Goal: Task Accomplishment & Management: Use online tool/utility

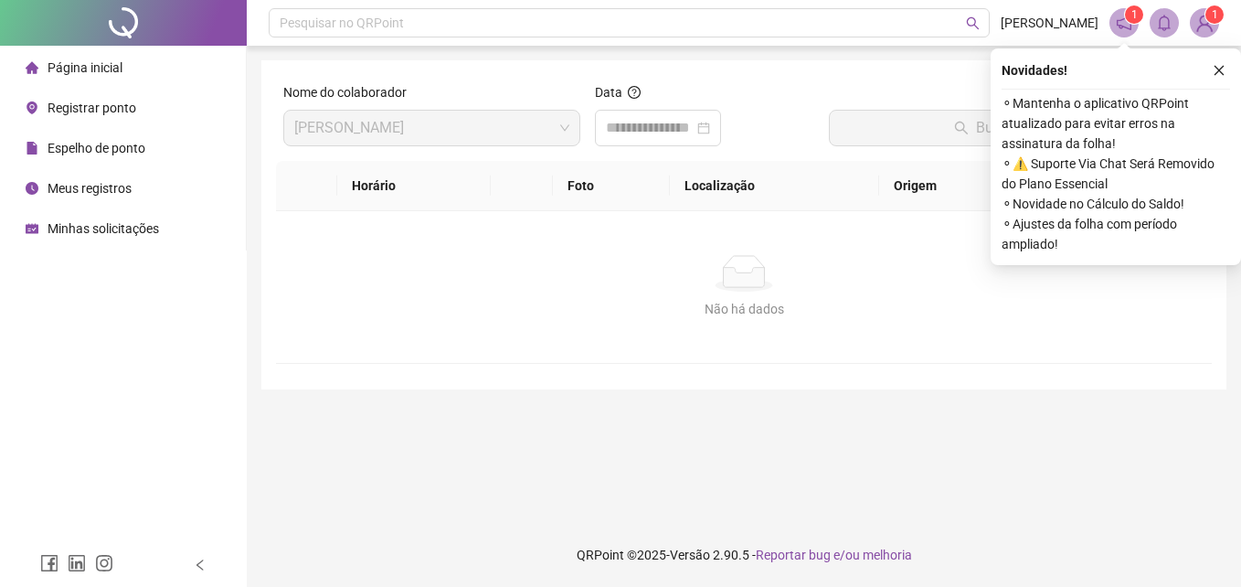
click at [106, 104] on span "Registrar ponto" at bounding box center [92, 108] width 89 height 15
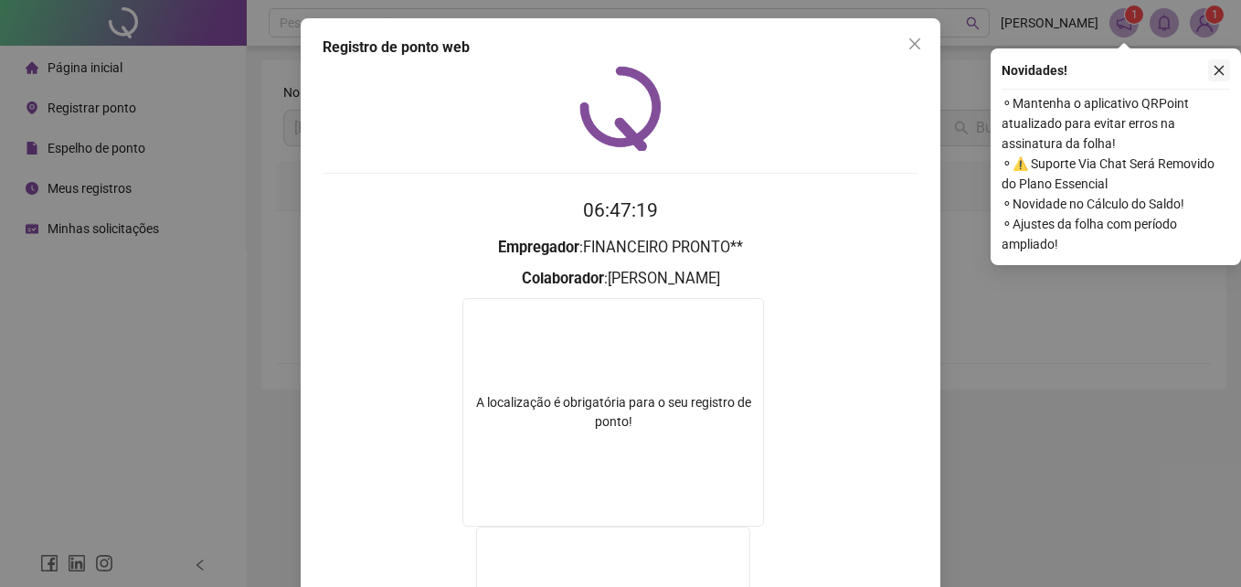
click at [1214, 60] on button "button" at bounding box center [1219, 70] width 22 height 22
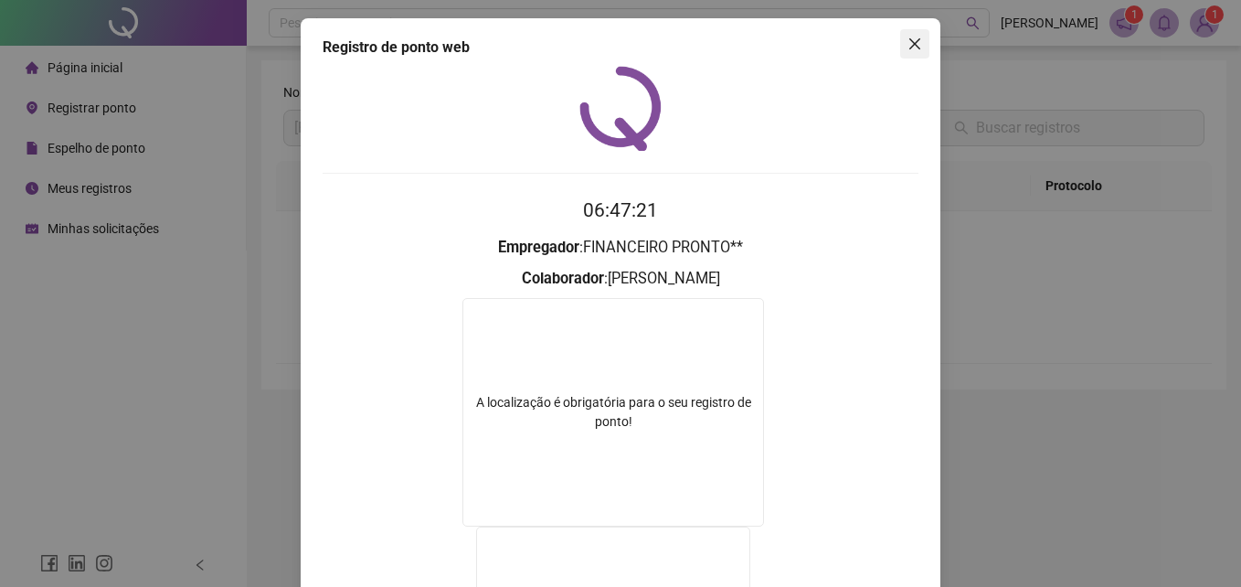
click at [900, 44] on span "Close" at bounding box center [914, 44] width 29 height 15
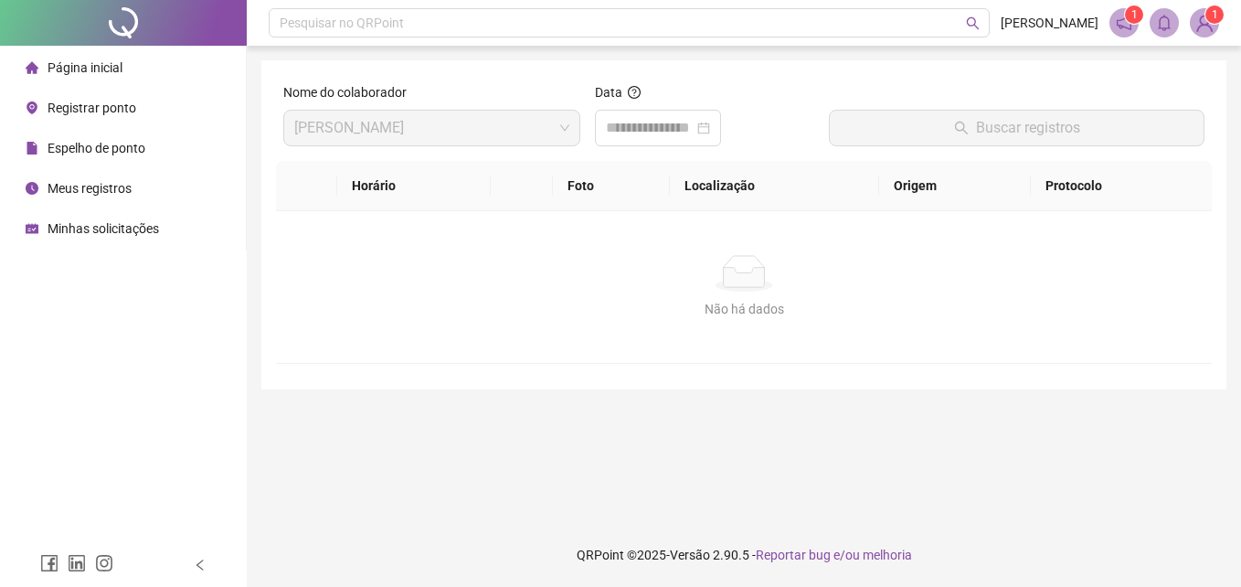
click at [111, 101] on span "Registrar ponto" at bounding box center [92, 108] width 89 height 15
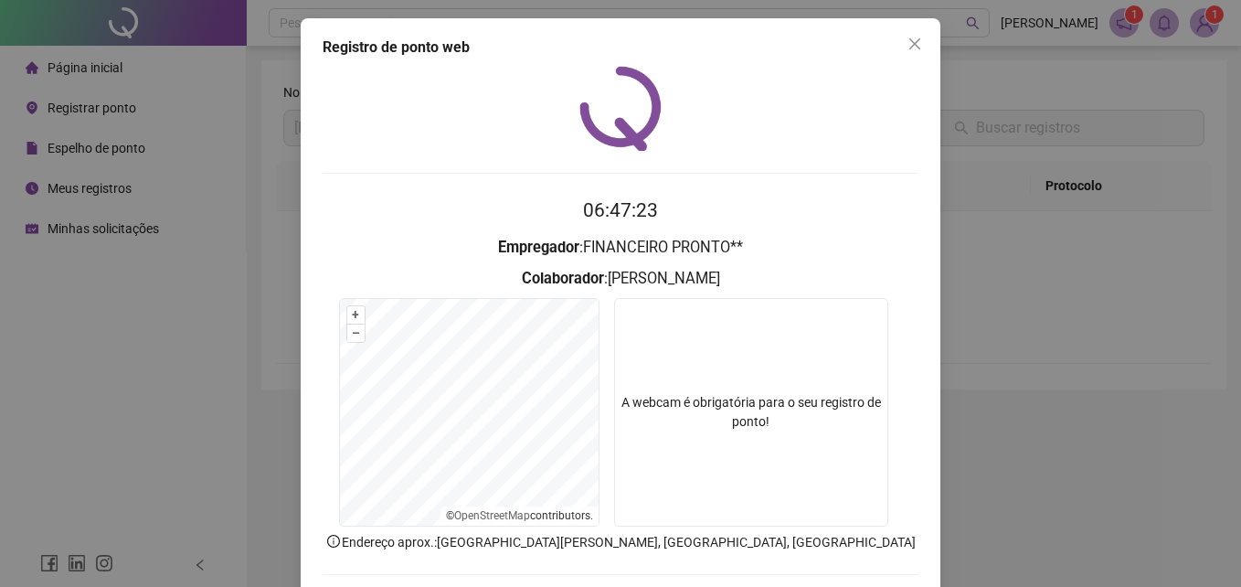
scroll to position [87, 0]
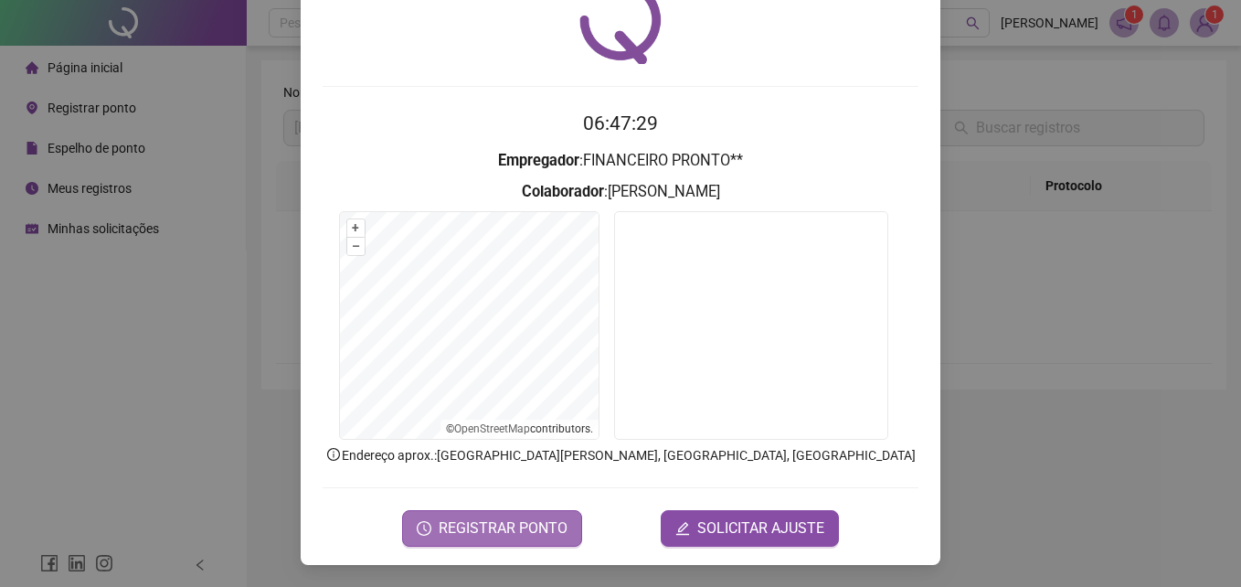
click at [547, 537] on span "REGISTRAR PONTO" at bounding box center [503, 528] width 129 height 22
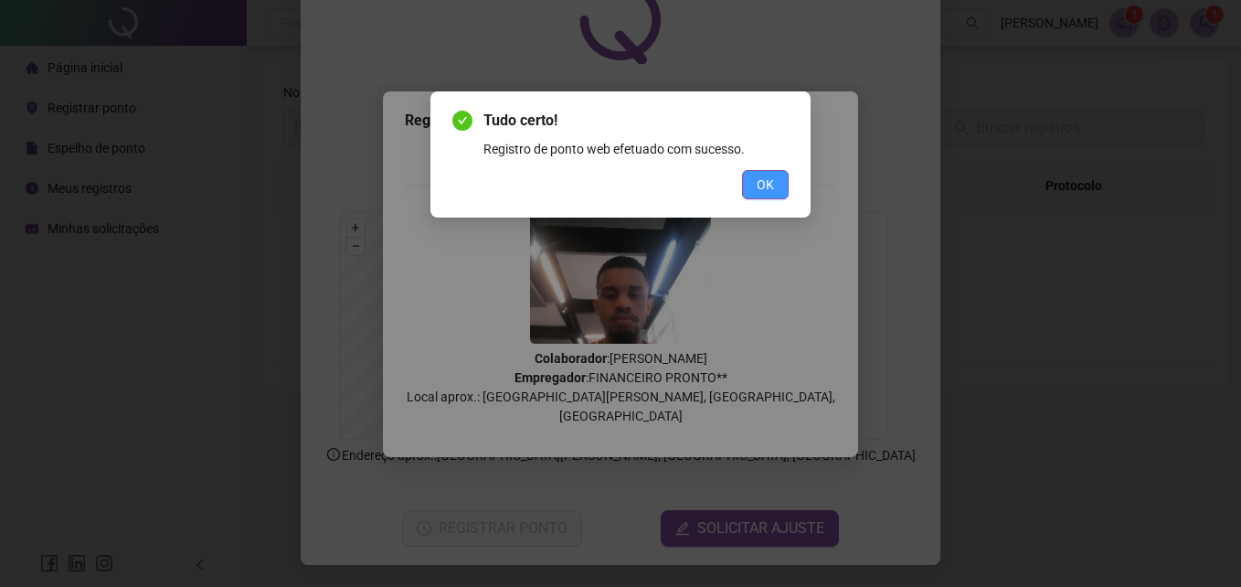
click at [782, 178] on button "OK" at bounding box center [765, 184] width 47 height 29
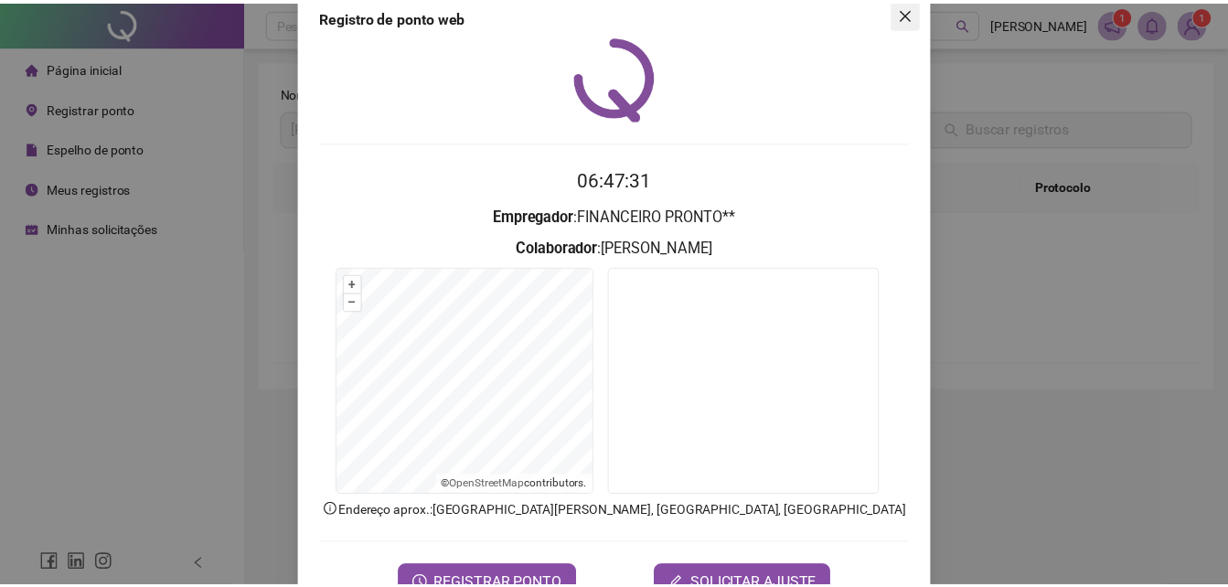
scroll to position [0, 0]
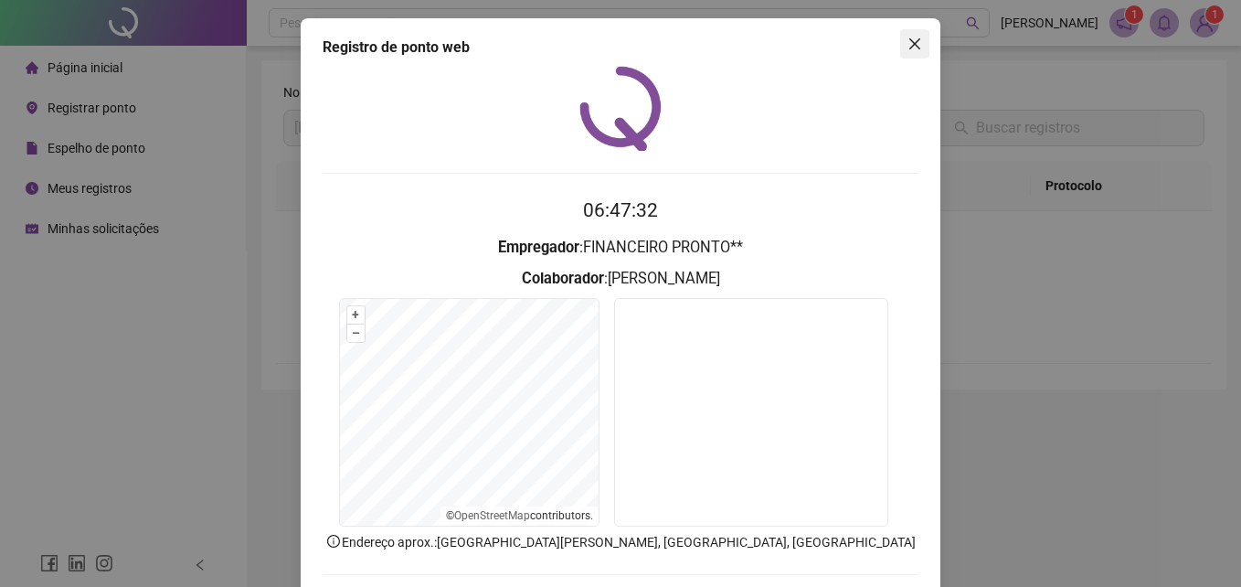
click at [919, 43] on span "Close" at bounding box center [914, 44] width 29 height 15
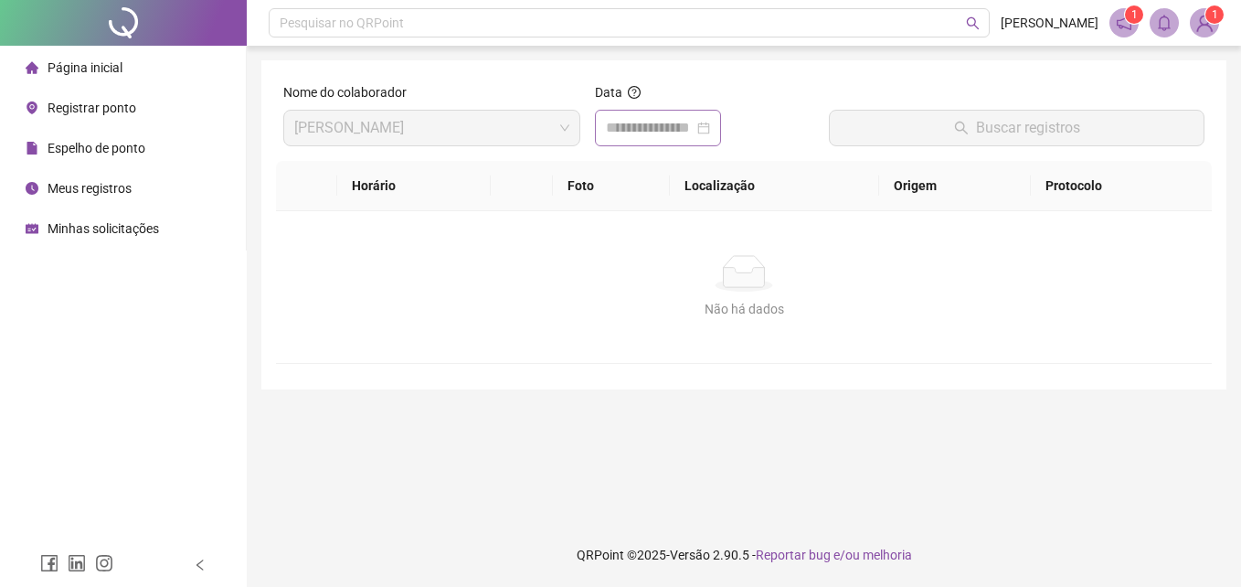
click at [710, 123] on div at bounding box center [658, 128] width 104 height 22
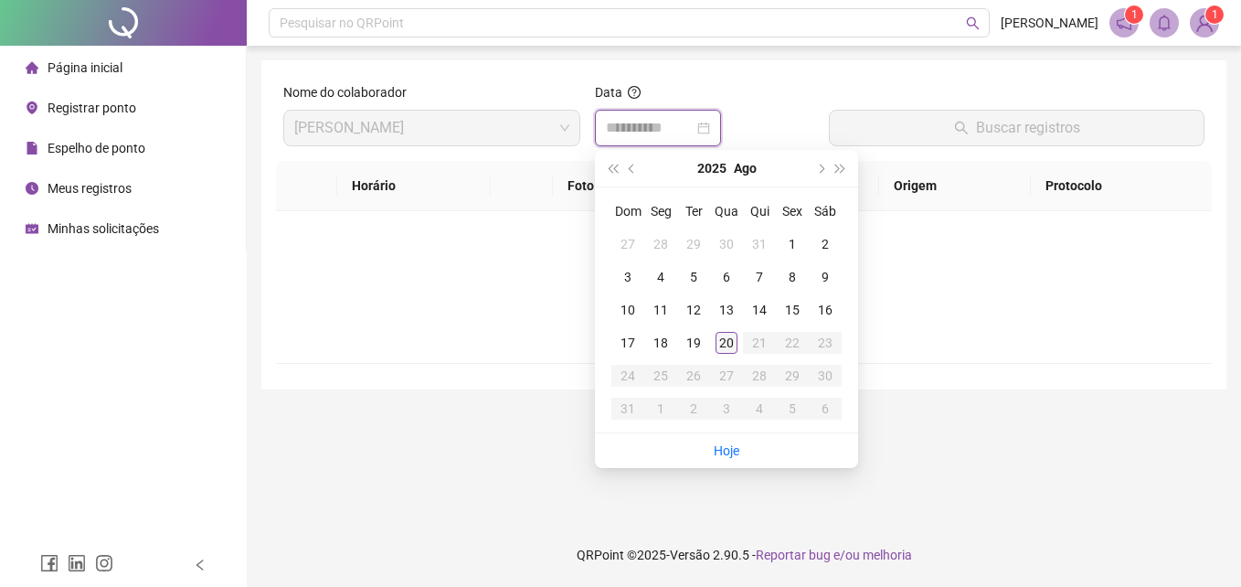
type input "**********"
click at [726, 348] on div "20" at bounding box center [727, 343] width 22 height 22
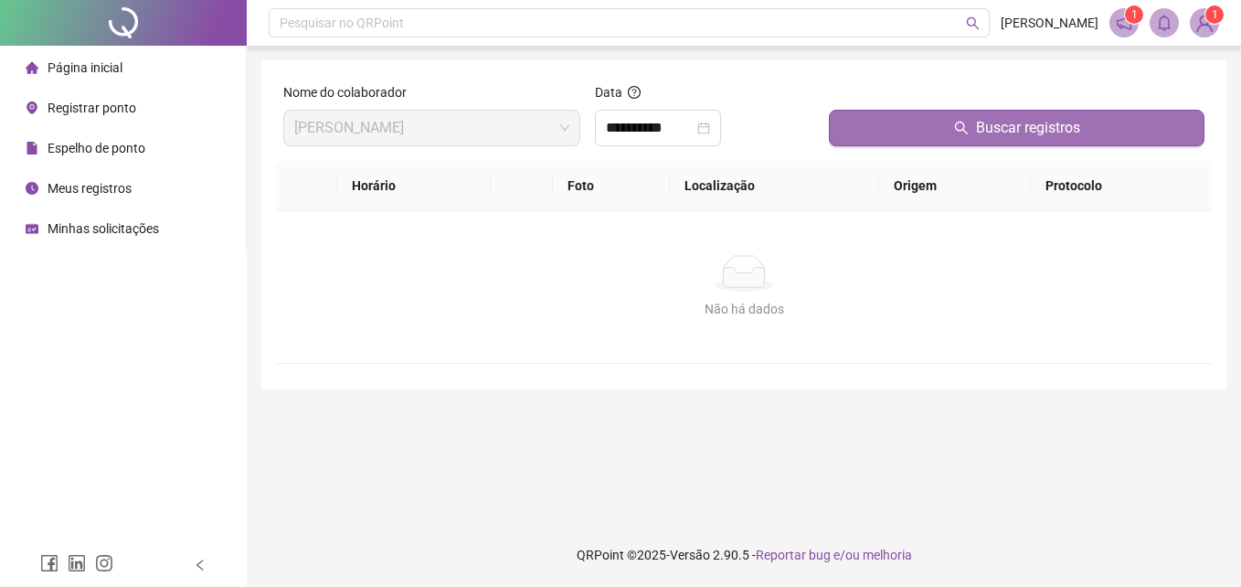
click at [900, 137] on button "Buscar registros" at bounding box center [1017, 128] width 376 height 37
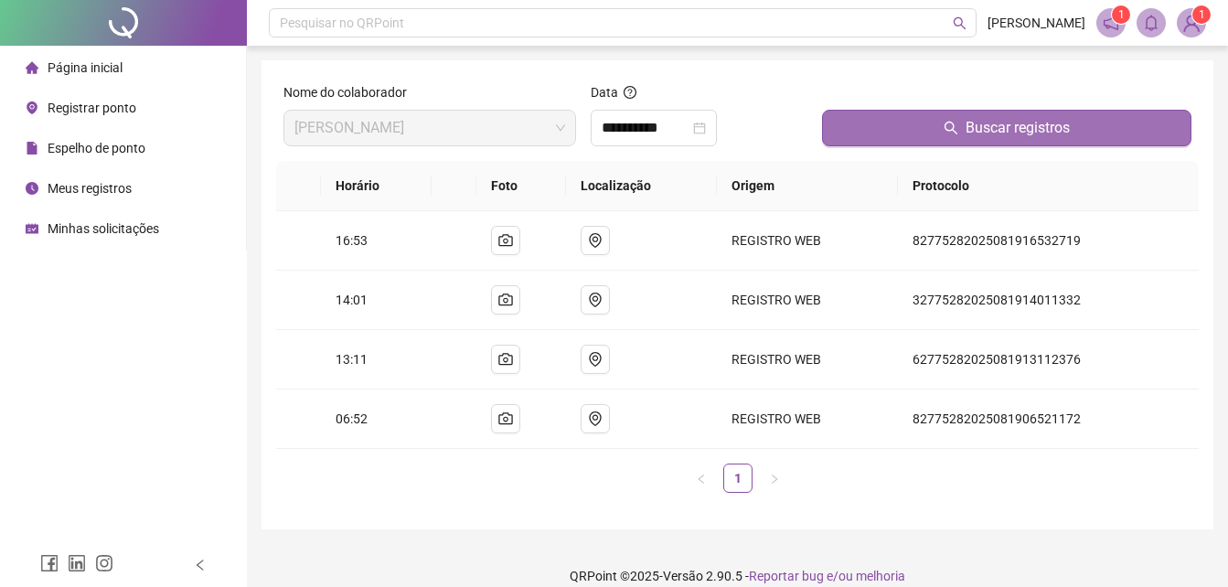
click at [905, 135] on button "Buscar registros" at bounding box center [1006, 128] width 369 height 37
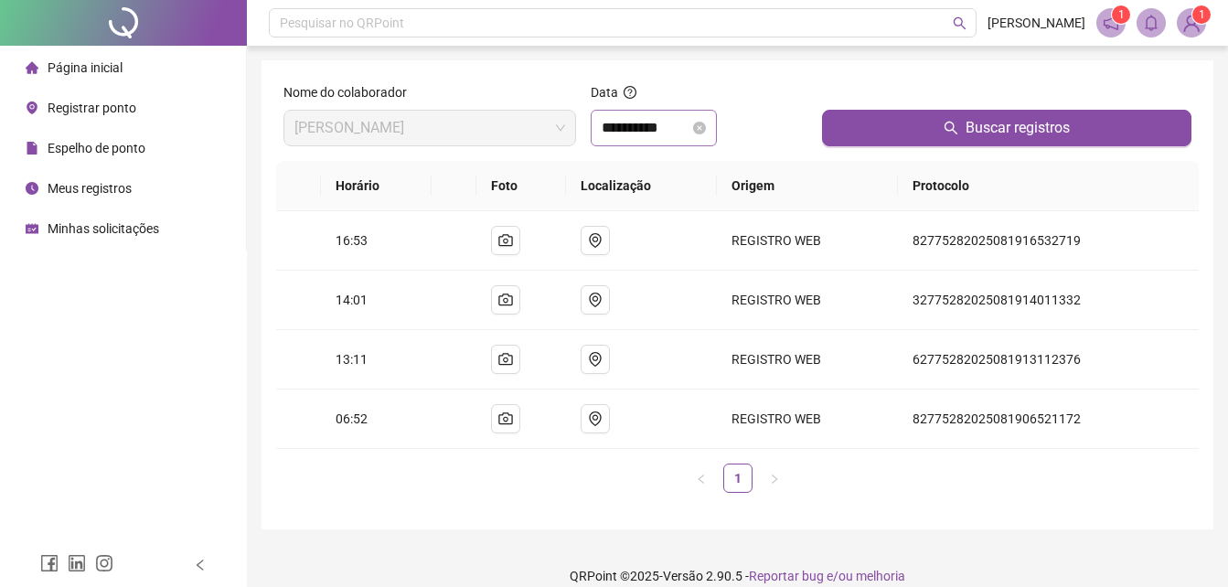
click at [706, 133] on div "**********" at bounding box center [653, 128] width 104 height 22
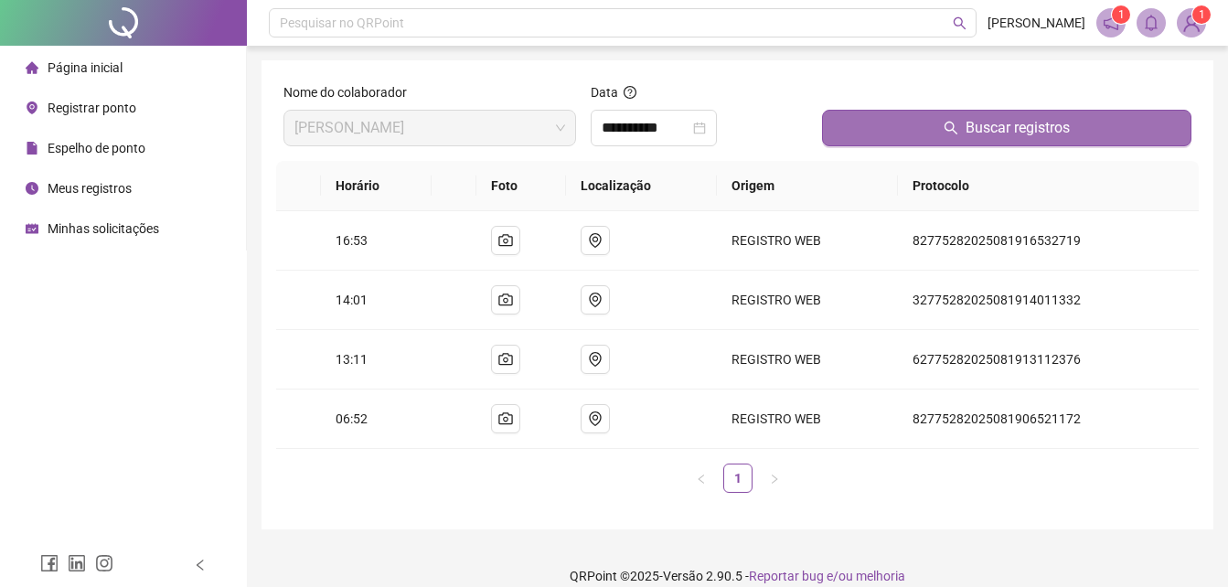
click at [960, 128] on button "Buscar registros" at bounding box center [1006, 128] width 369 height 37
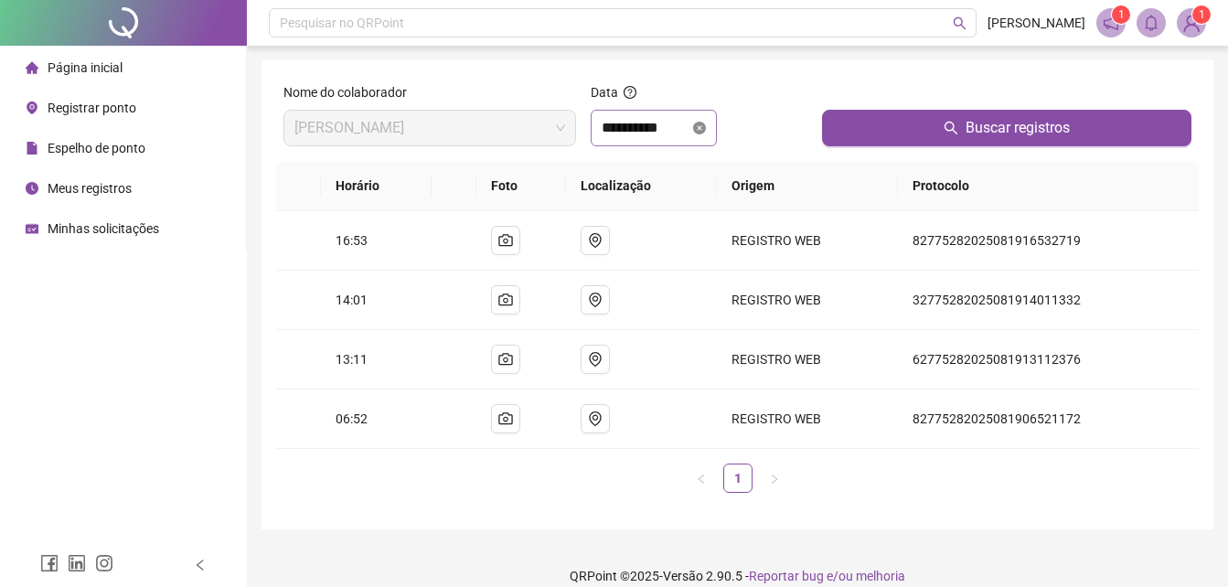
click at [706, 130] on icon "close-circle" at bounding box center [699, 128] width 13 height 13
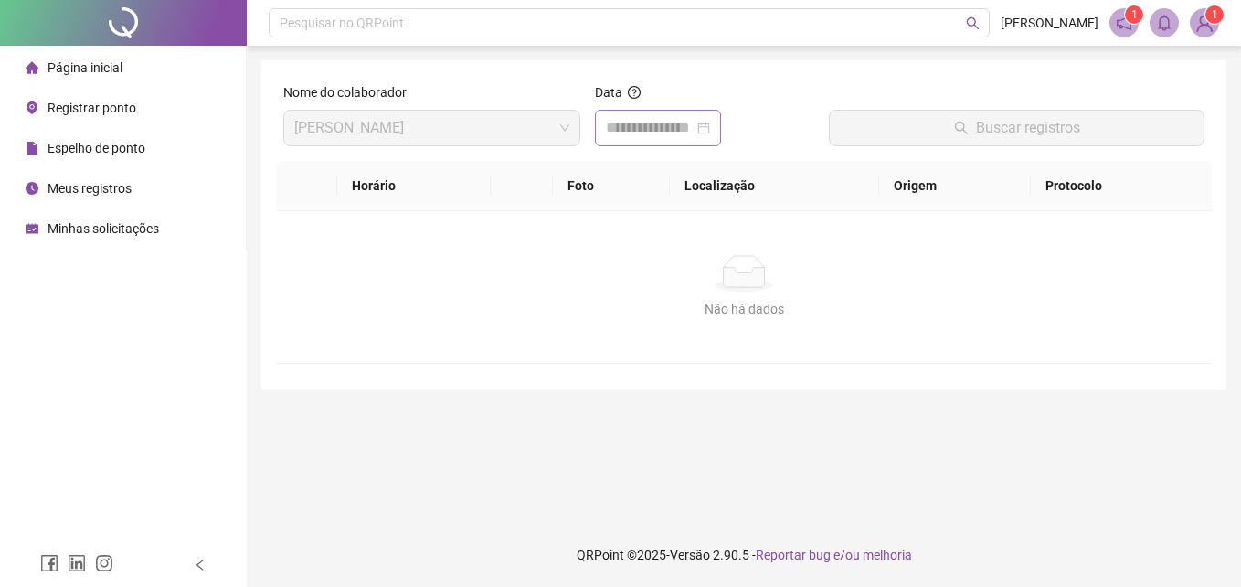
click at [710, 129] on div at bounding box center [658, 128] width 104 height 22
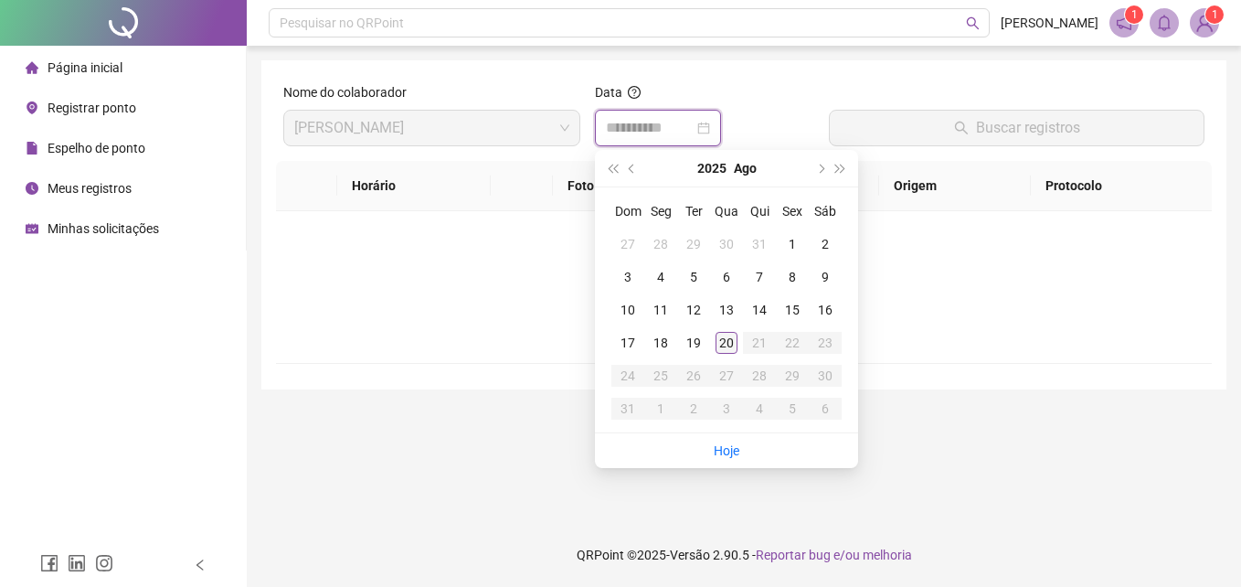
type input "**********"
click at [729, 344] on div "20" at bounding box center [727, 343] width 22 height 22
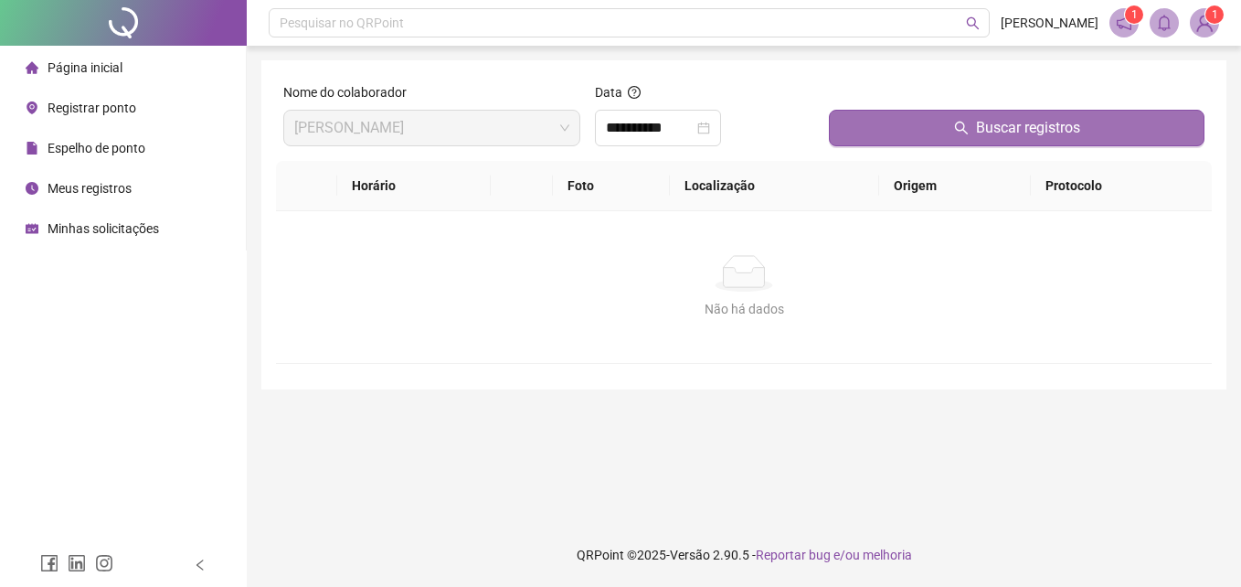
click at [969, 133] on icon "search" at bounding box center [961, 128] width 15 height 15
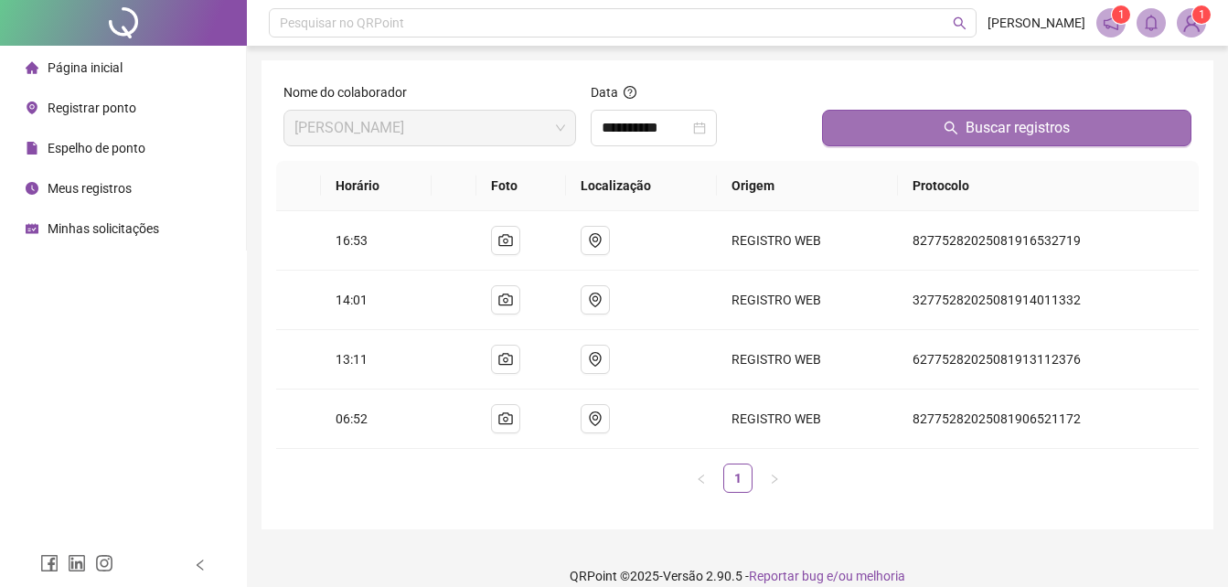
click at [969, 133] on span "Buscar registros" at bounding box center [1017, 128] width 104 height 22
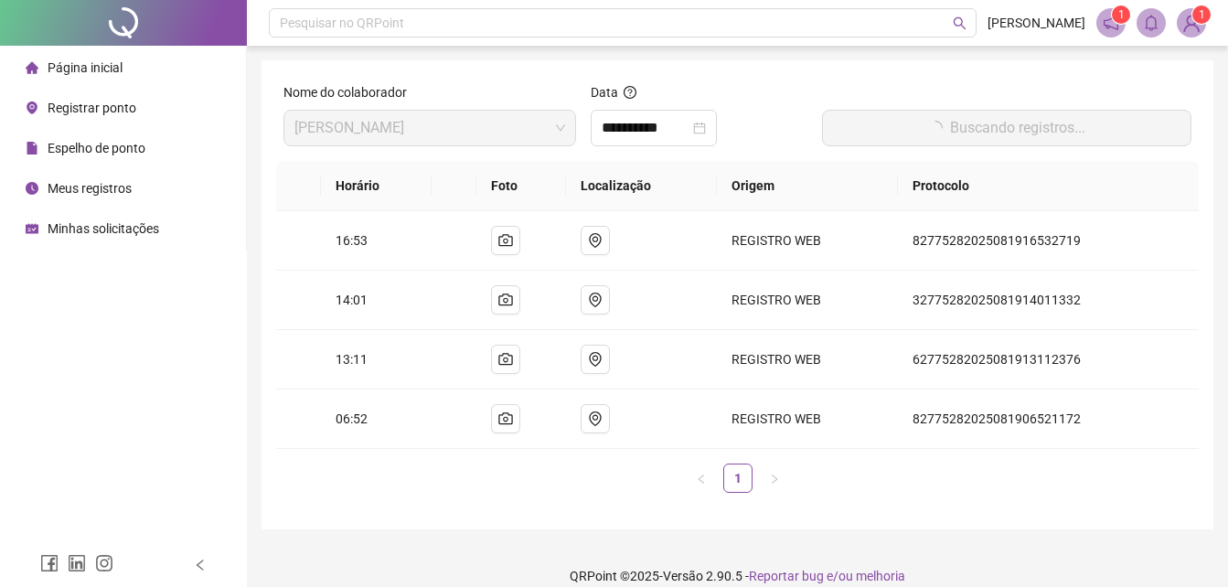
click at [969, 133] on button "Buscando registros..." at bounding box center [1006, 128] width 369 height 37
click at [969, 133] on span "Buscando registros..." at bounding box center [1017, 128] width 135 height 22
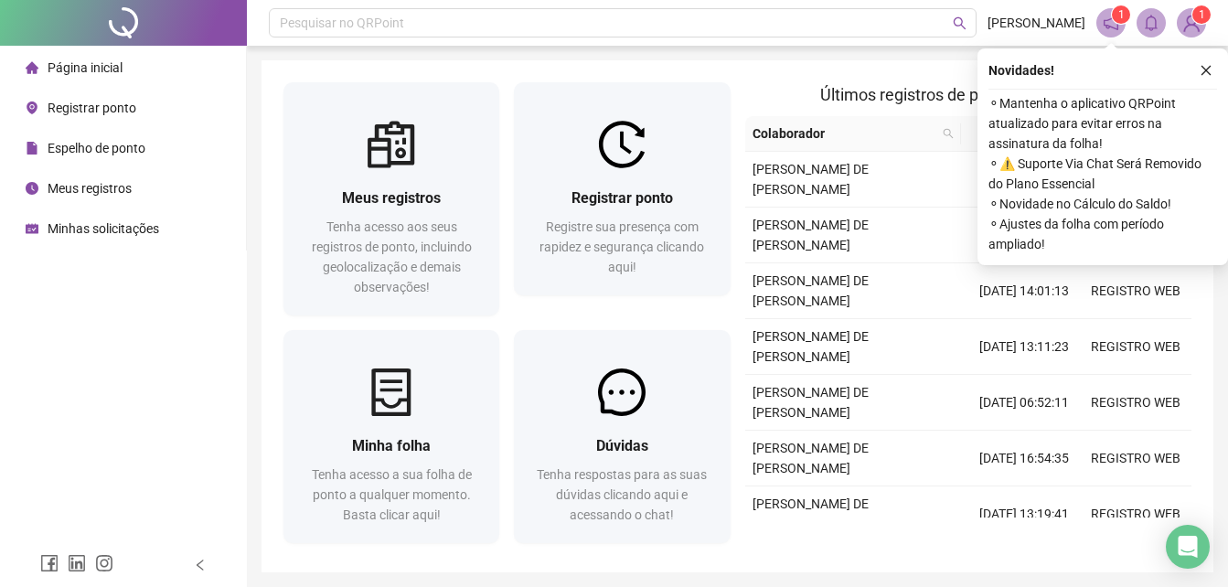
click at [90, 97] on div "Registrar ponto" at bounding box center [81, 108] width 111 height 37
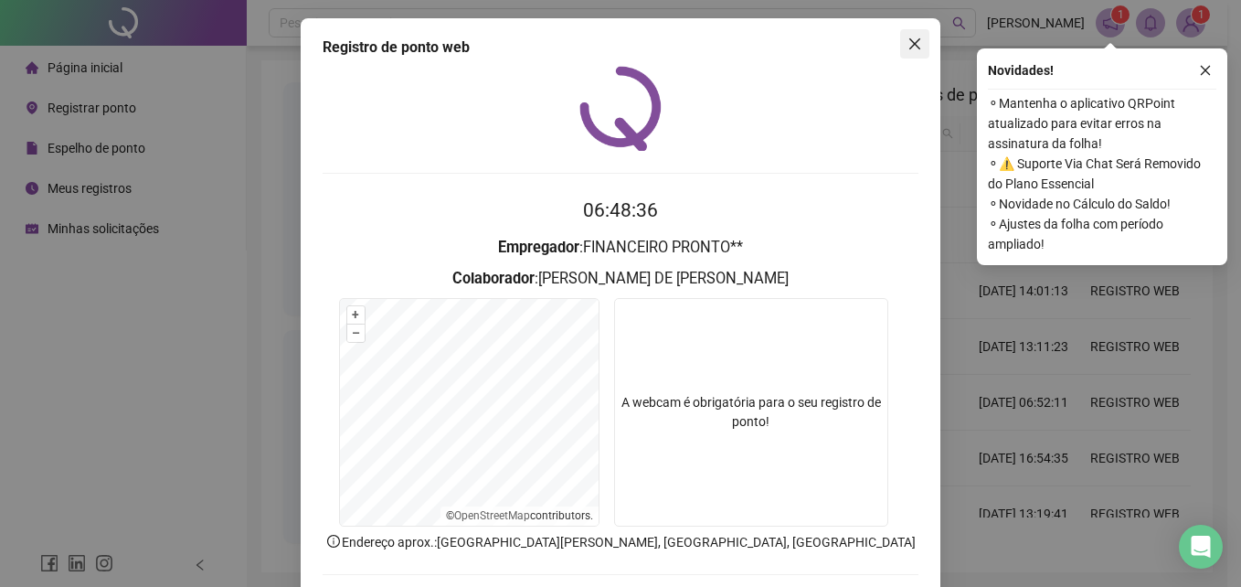
click at [900, 45] on span "Close" at bounding box center [914, 44] width 29 height 15
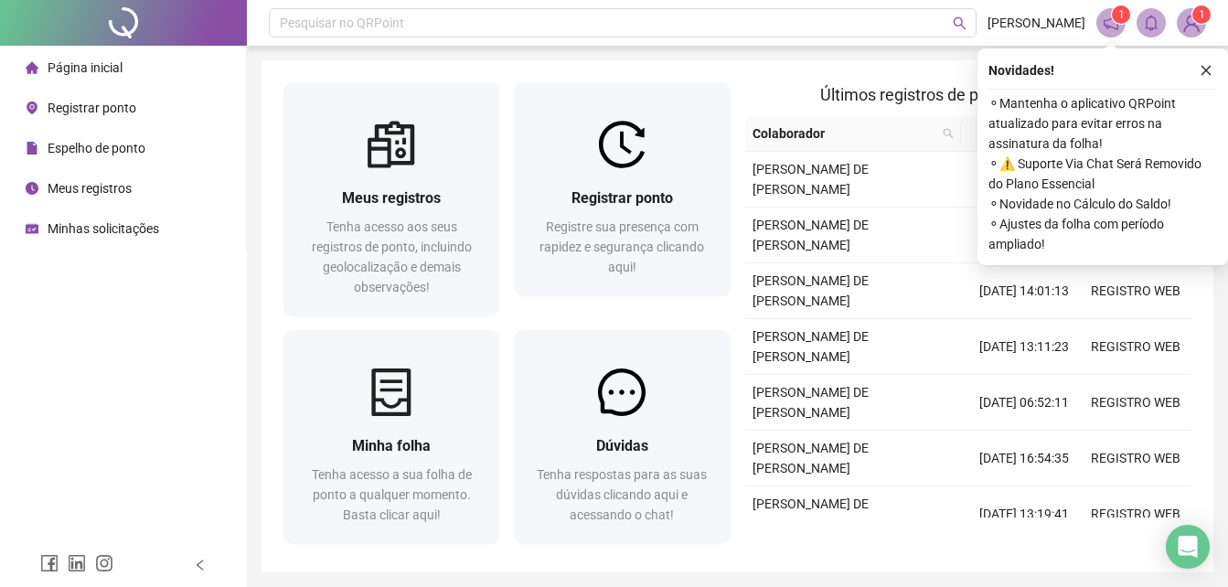
click at [112, 185] on span "Meus registros" at bounding box center [90, 188] width 84 height 15
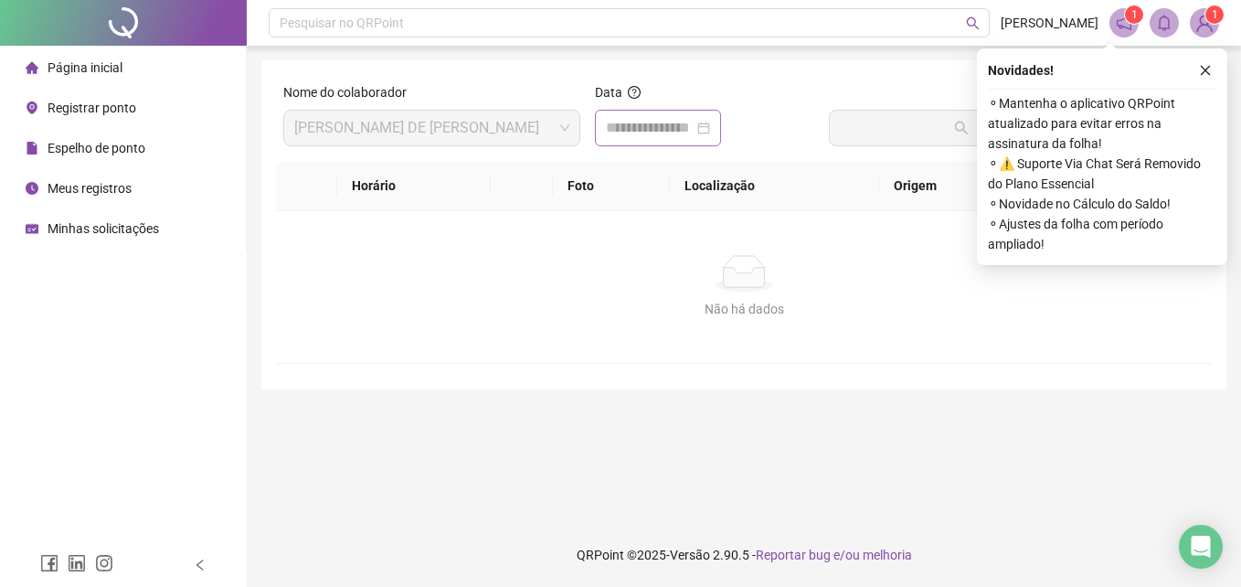
click at [710, 131] on div at bounding box center [658, 128] width 104 height 22
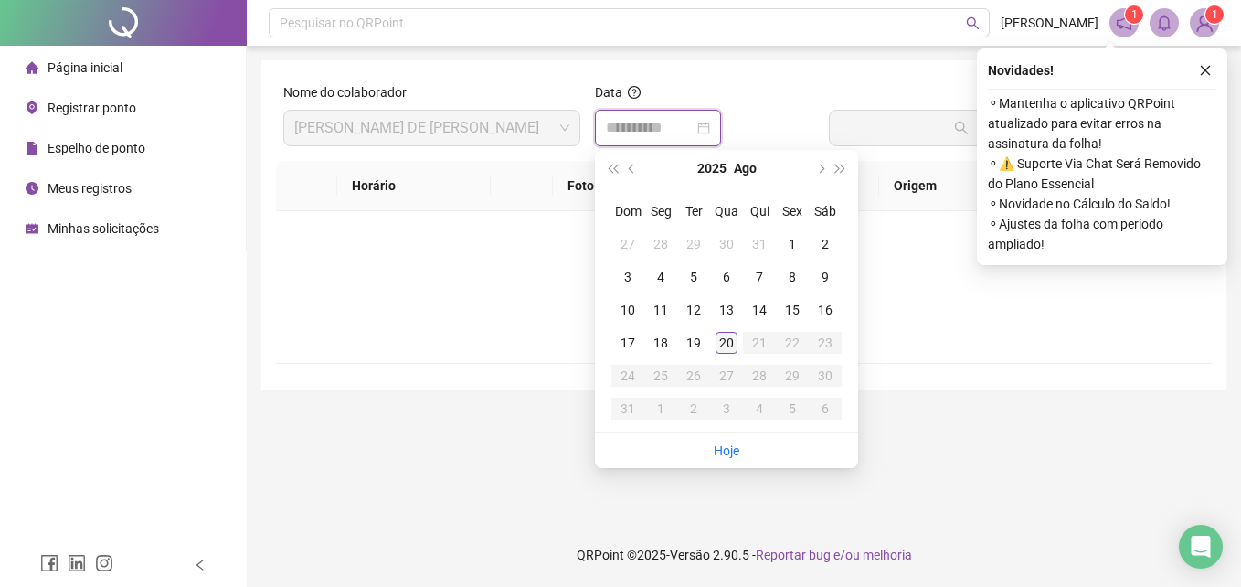
type input "**********"
click at [731, 342] on div "20" at bounding box center [727, 343] width 22 height 22
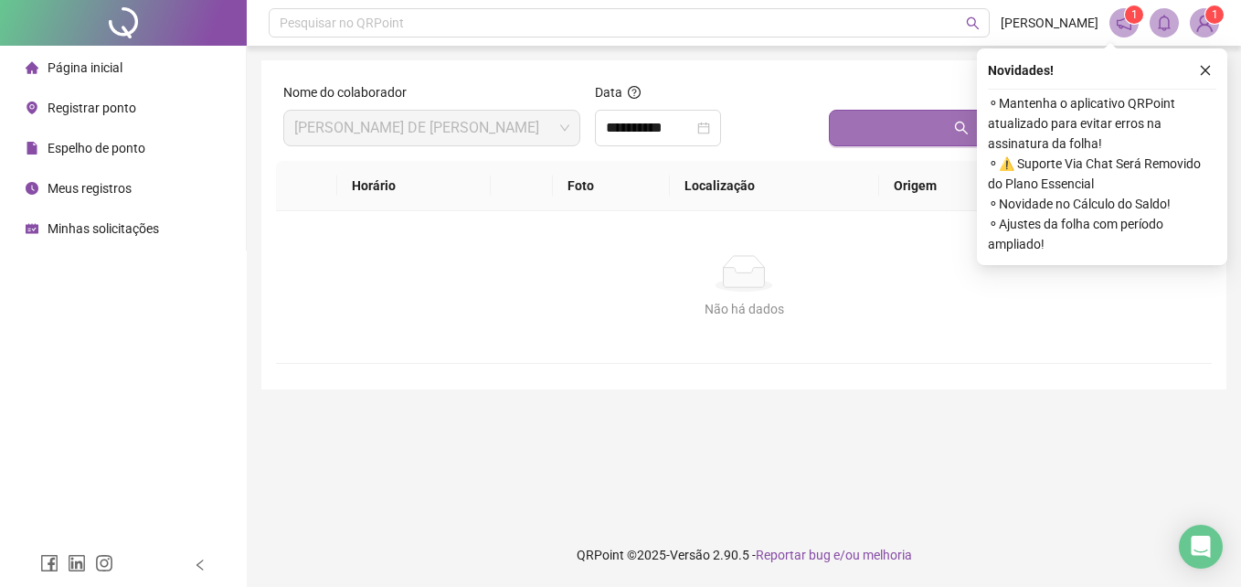
click at [893, 122] on button "Buscar registros" at bounding box center [1017, 128] width 376 height 37
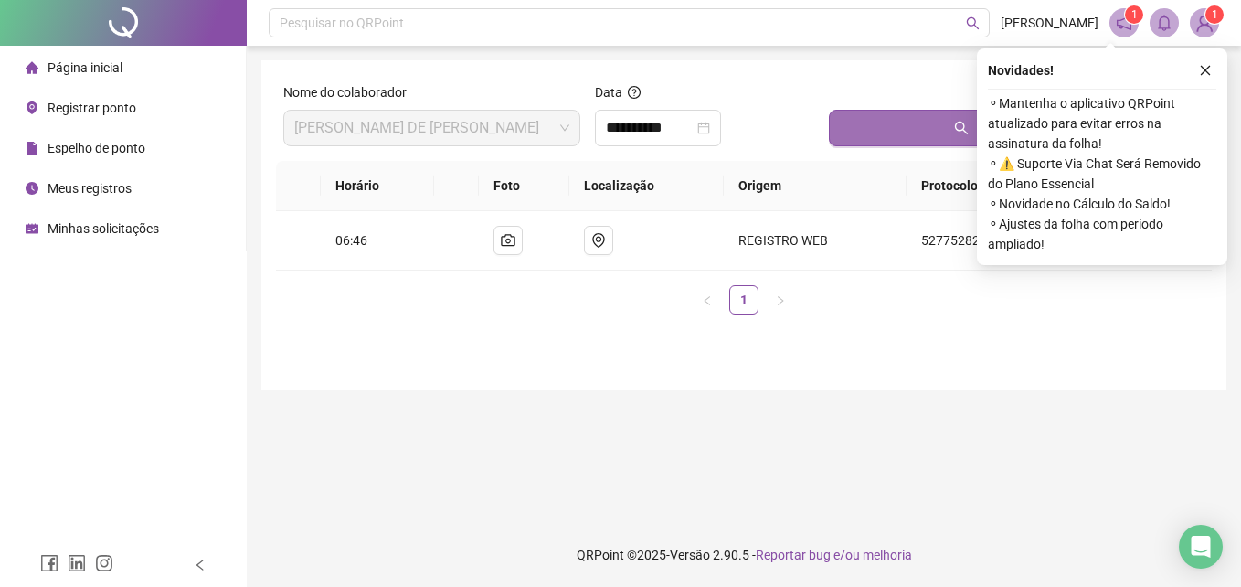
click at [893, 122] on button "Buscar registros" at bounding box center [1017, 128] width 376 height 37
click at [1197, 67] on button "button" at bounding box center [1206, 70] width 22 height 22
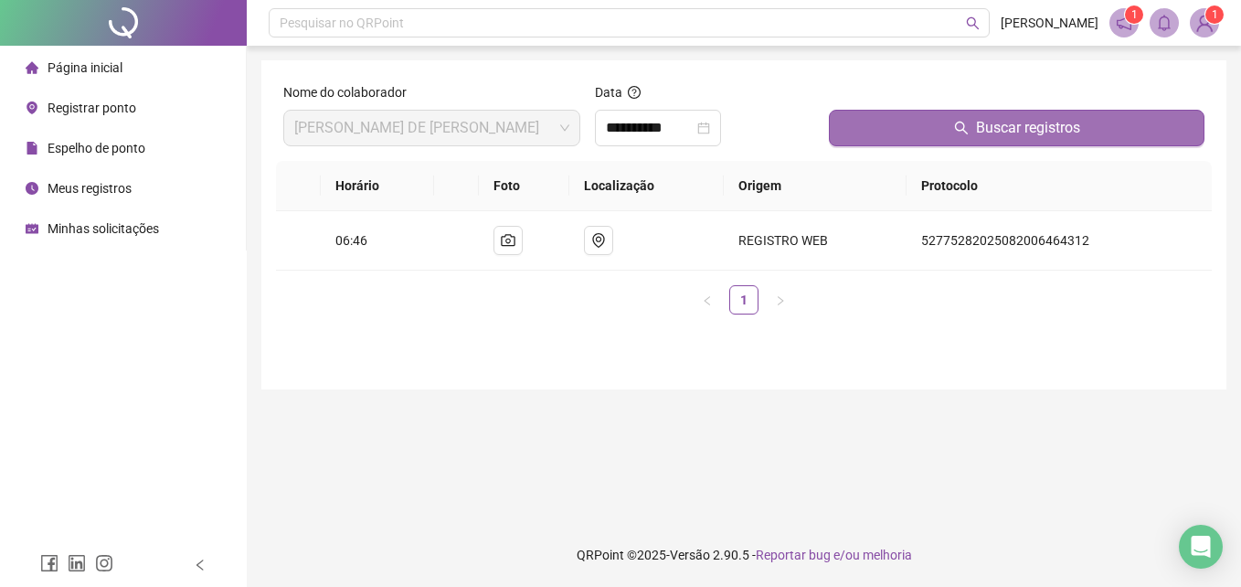
click at [1031, 123] on span "Buscar registros" at bounding box center [1028, 128] width 104 height 22
click at [1035, 124] on span "Buscar registros" at bounding box center [1028, 128] width 104 height 22
click at [1037, 124] on span "Buscar registros" at bounding box center [1028, 128] width 104 height 22
click at [1037, 123] on span "Buscar registros" at bounding box center [1028, 128] width 104 height 22
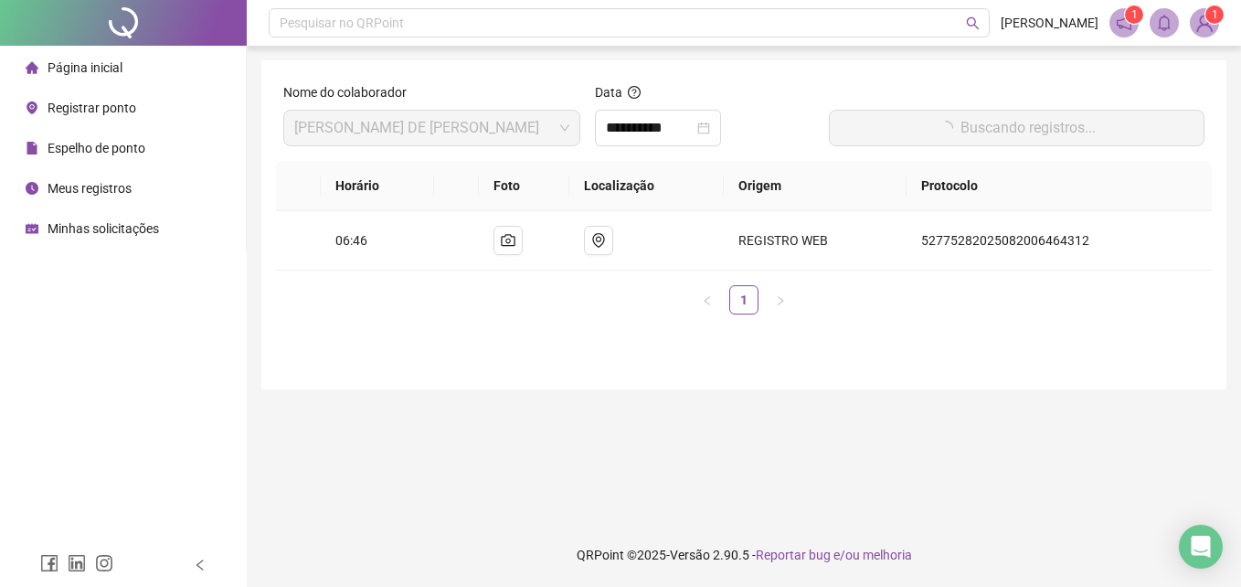
click at [1037, 123] on span "Buscando registros..." at bounding box center [1028, 128] width 135 height 22
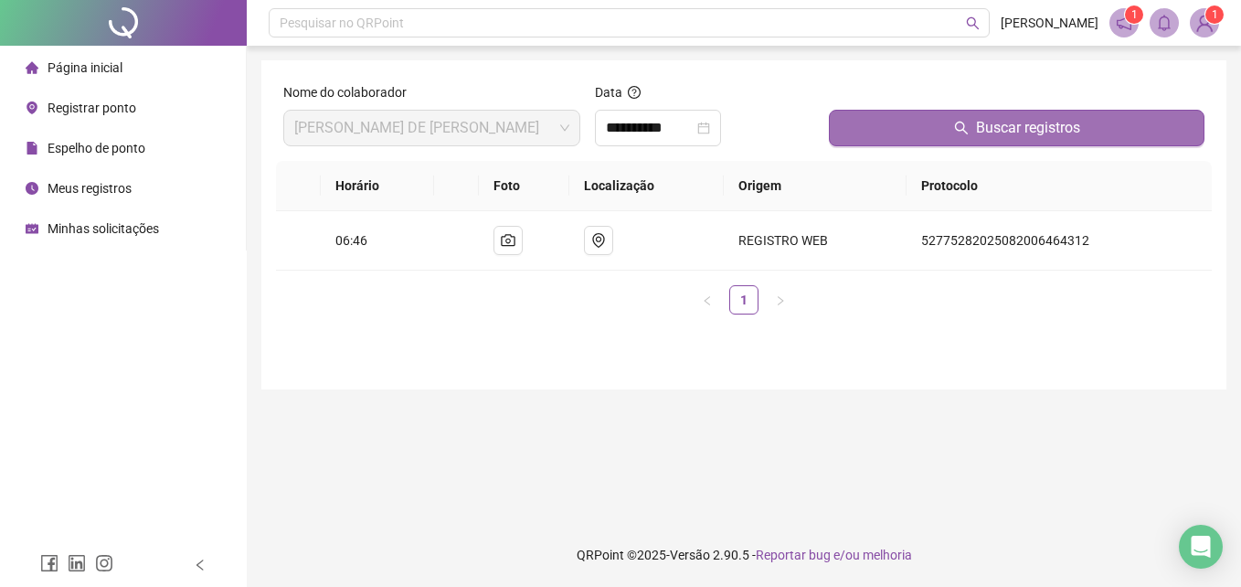
click at [1037, 123] on span "Buscar registros" at bounding box center [1028, 128] width 104 height 22
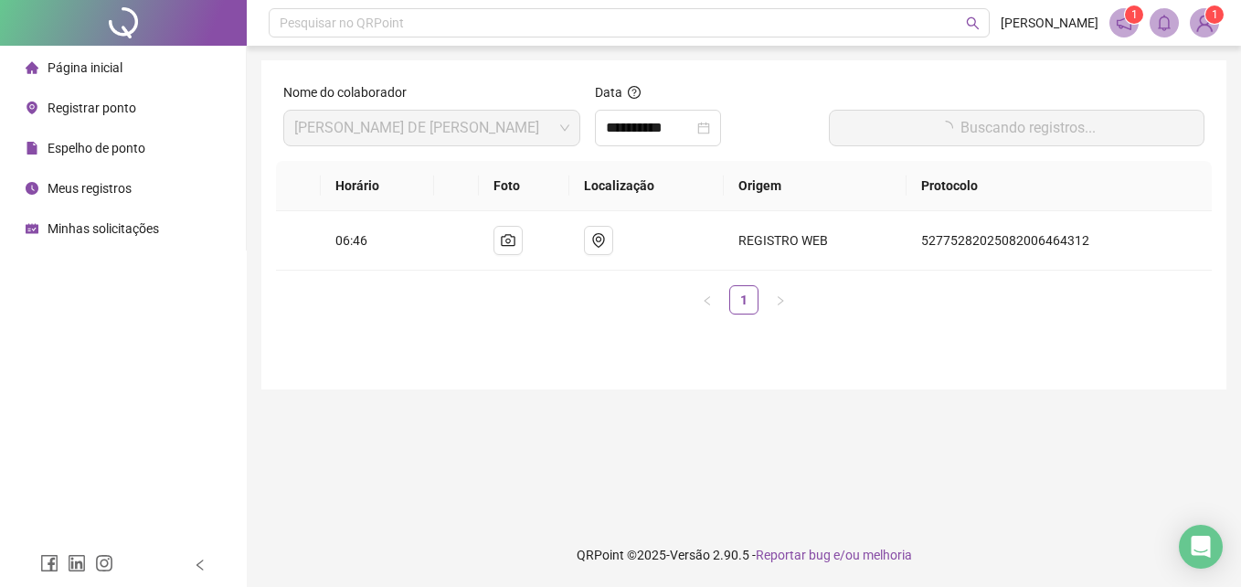
click at [1037, 123] on span "Buscando registros..." at bounding box center [1028, 128] width 135 height 22
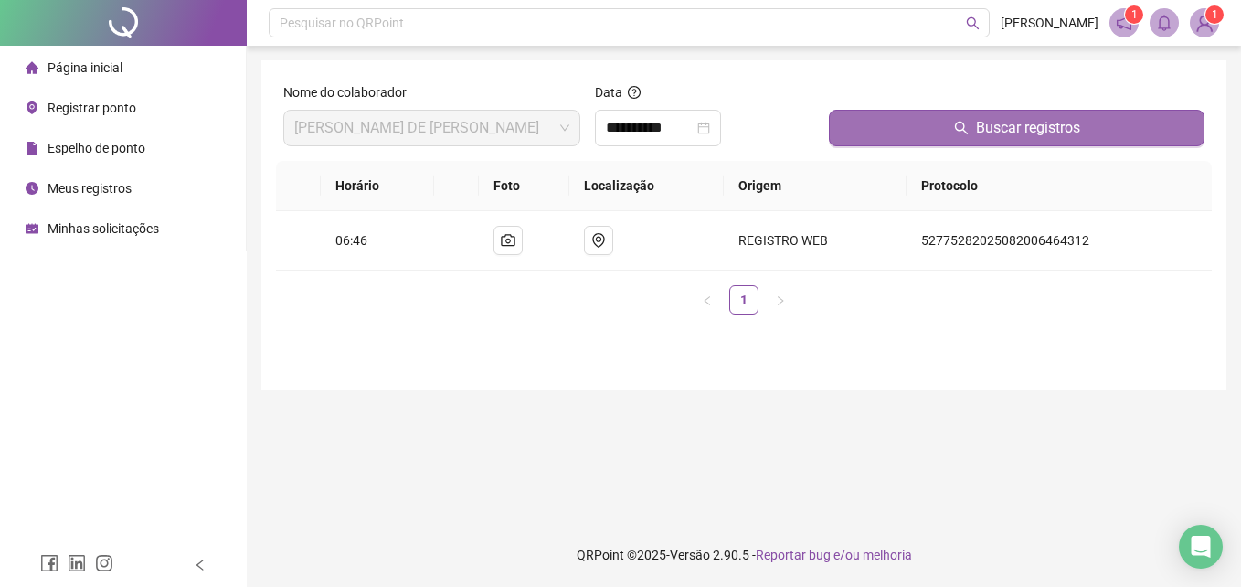
click at [1020, 137] on span "Buscar registros" at bounding box center [1028, 128] width 104 height 22
click at [1037, 139] on button "Buscar registros" at bounding box center [1017, 128] width 376 height 37
click at [1020, 127] on span "Buscar registros" at bounding box center [1028, 128] width 104 height 22
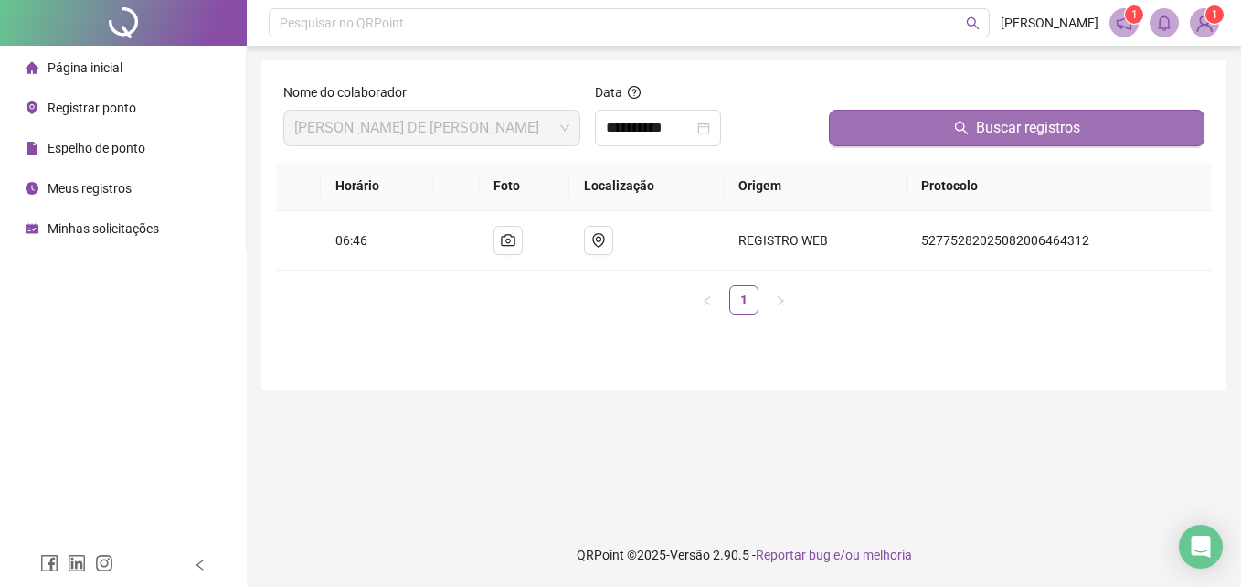
click at [1025, 129] on span "Buscar registros" at bounding box center [1028, 128] width 104 height 22
click at [1020, 129] on span "Buscar registros" at bounding box center [1028, 128] width 104 height 22
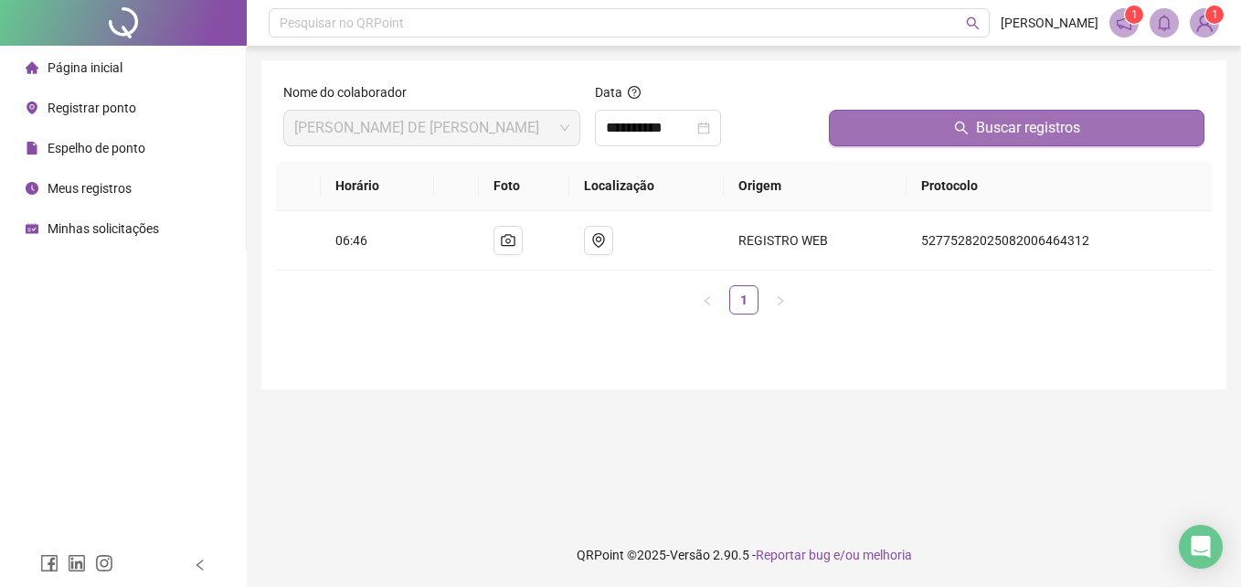
click at [1020, 129] on span "Buscar registros" at bounding box center [1028, 128] width 104 height 22
click at [1045, 119] on span "Buscar registros" at bounding box center [1028, 128] width 104 height 22
click at [1015, 130] on span "Buscar registros" at bounding box center [1028, 128] width 104 height 22
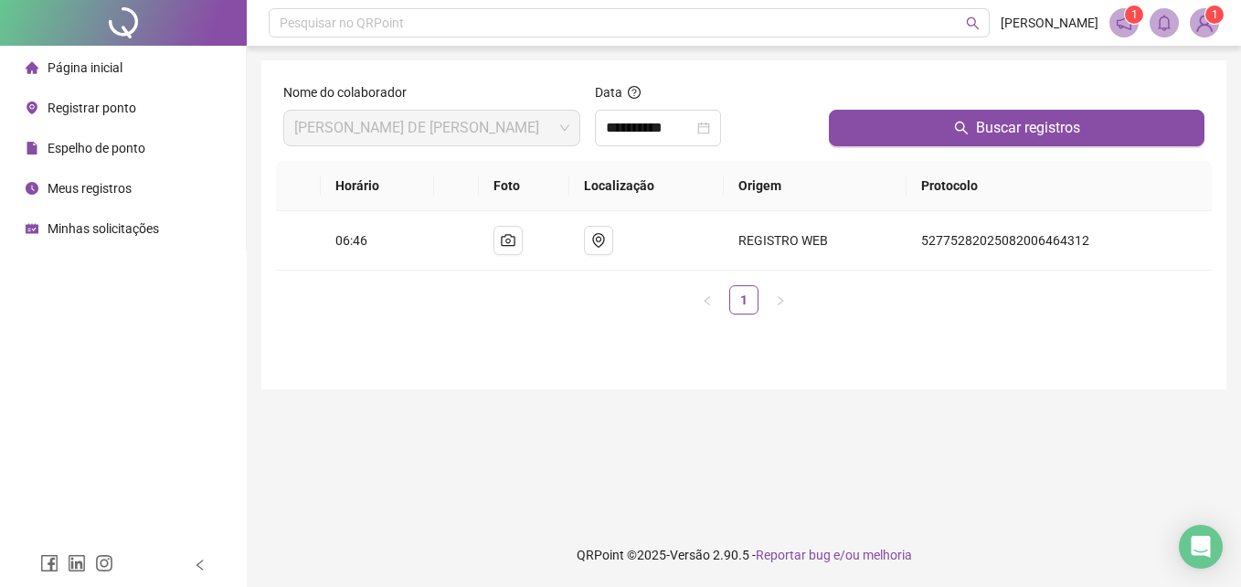
click at [112, 112] on span "Registrar ponto" at bounding box center [92, 108] width 89 height 15
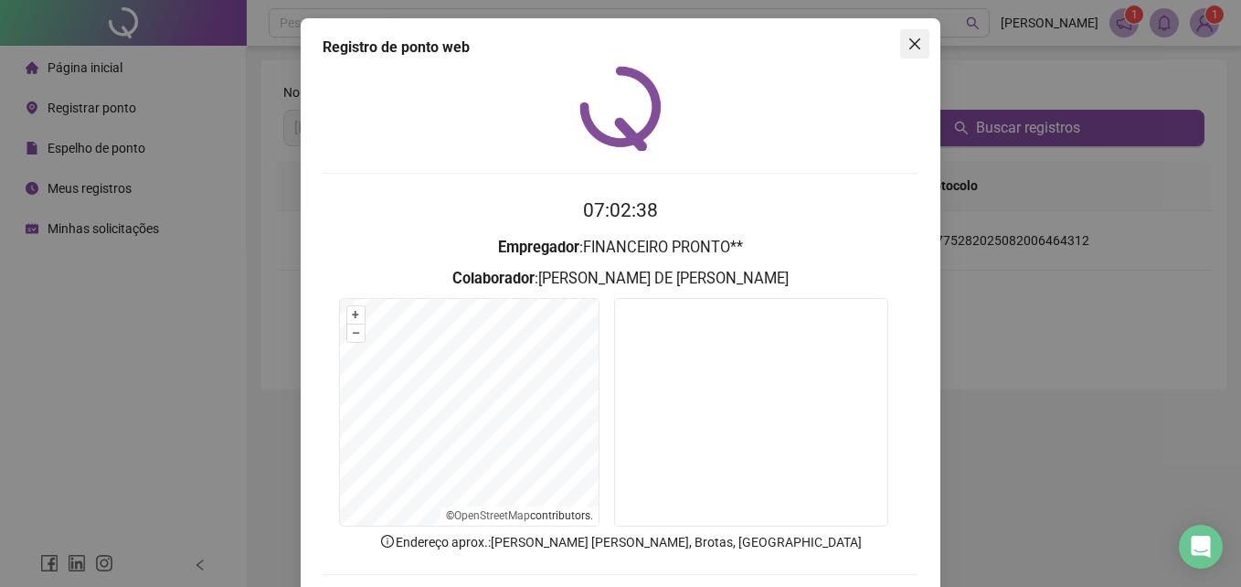
click at [909, 42] on icon "close" at bounding box center [915, 44] width 15 height 15
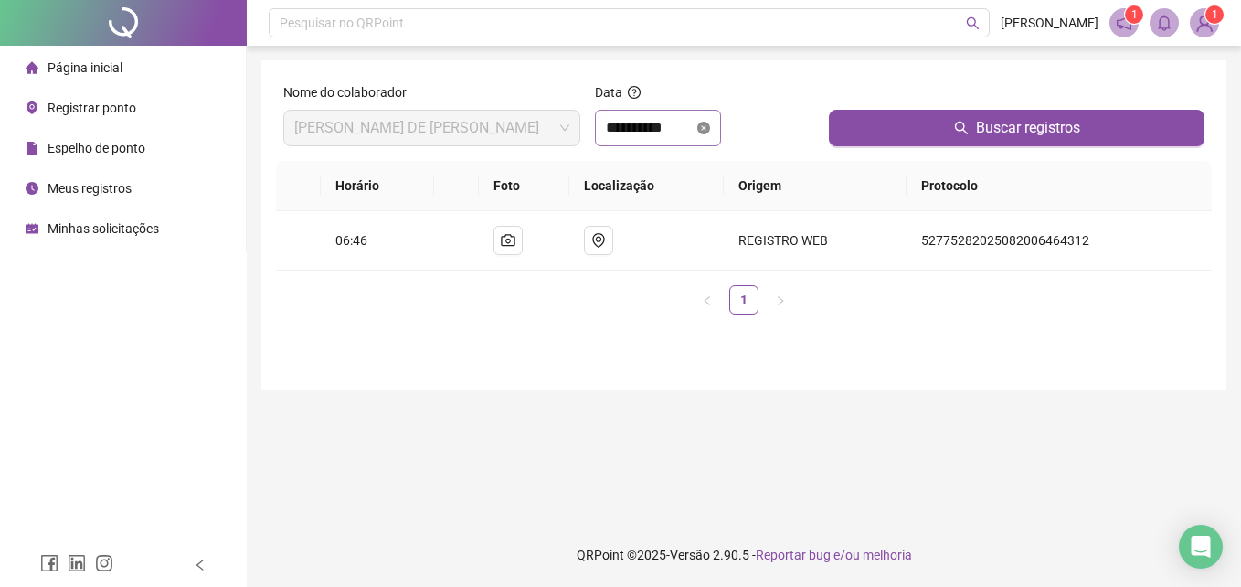
click at [710, 132] on icon "close-circle" at bounding box center [703, 128] width 13 height 13
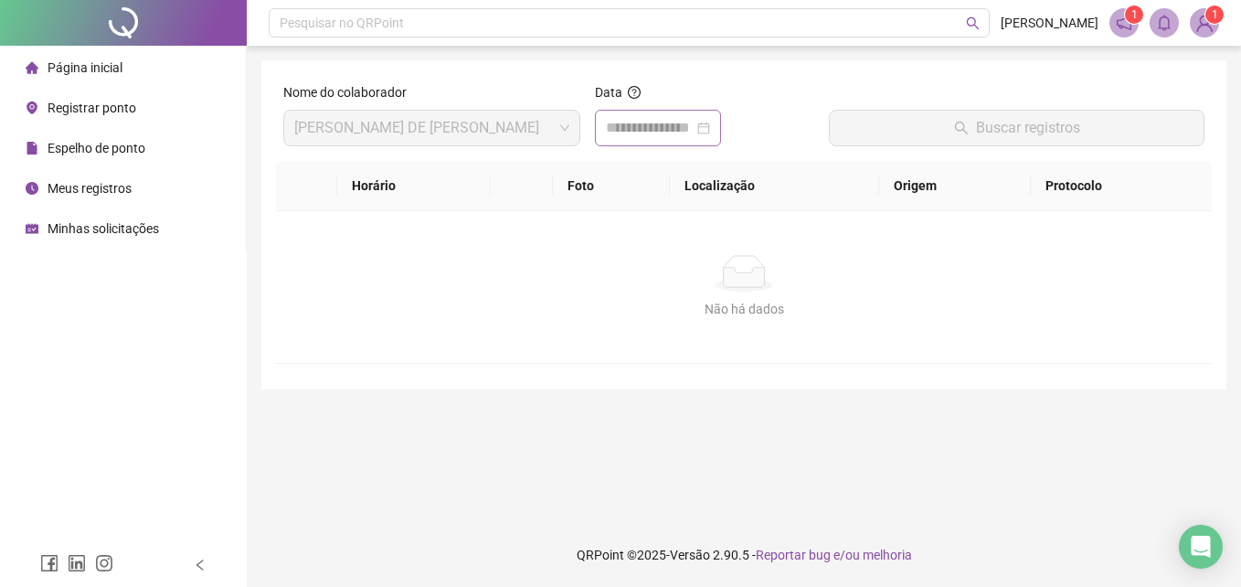
click at [710, 132] on div at bounding box center [658, 128] width 104 height 22
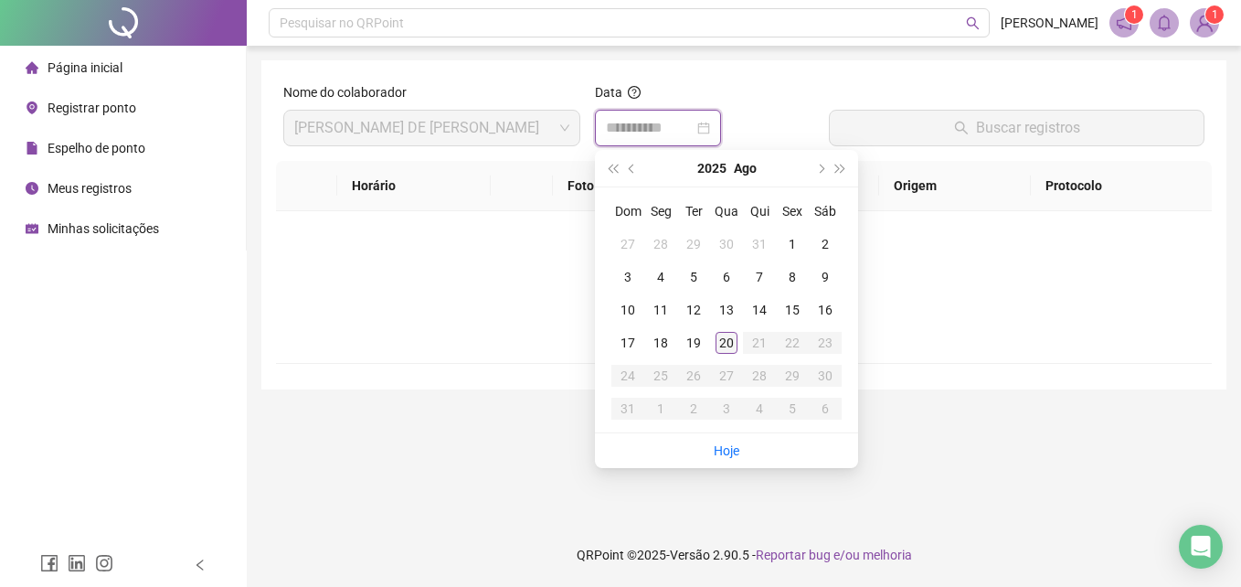
type input "**********"
click at [733, 340] on div "20" at bounding box center [727, 343] width 22 height 22
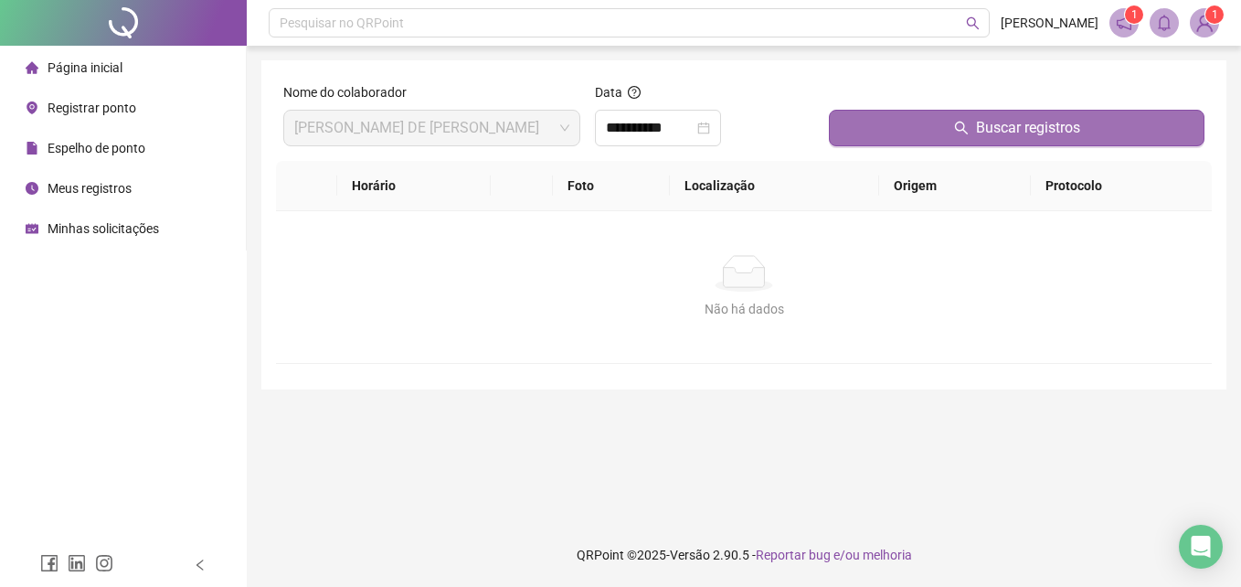
click at [967, 140] on button "Buscar registros" at bounding box center [1017, 128] width 376 height 37
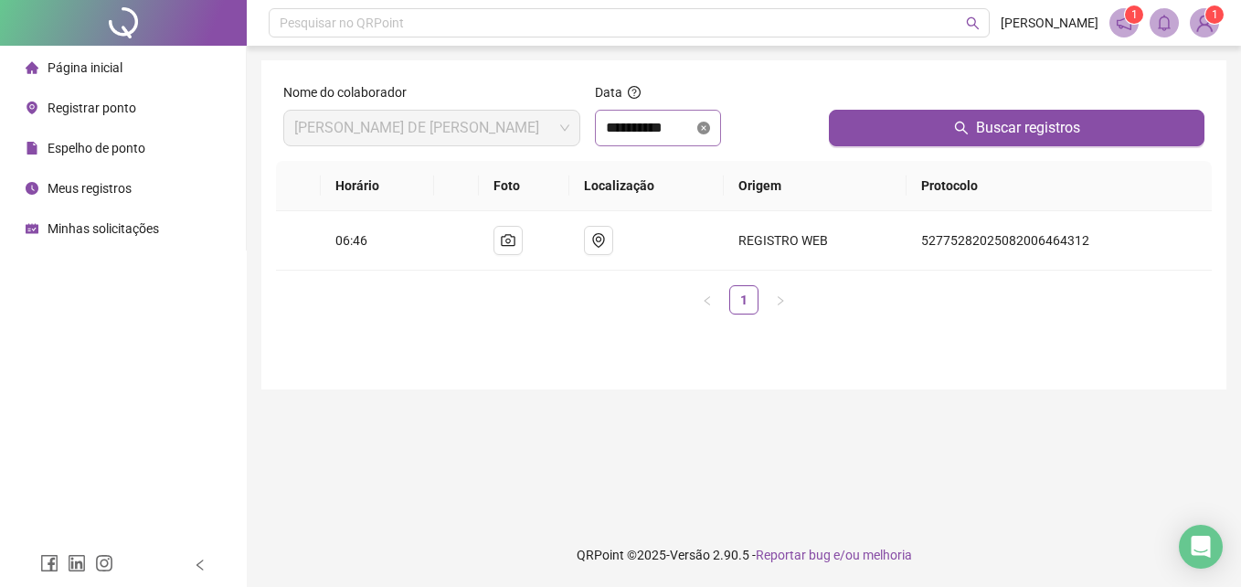
click at [710, 126] on icon "close-circle" at bounding box center [703, 128] width 13 height 13
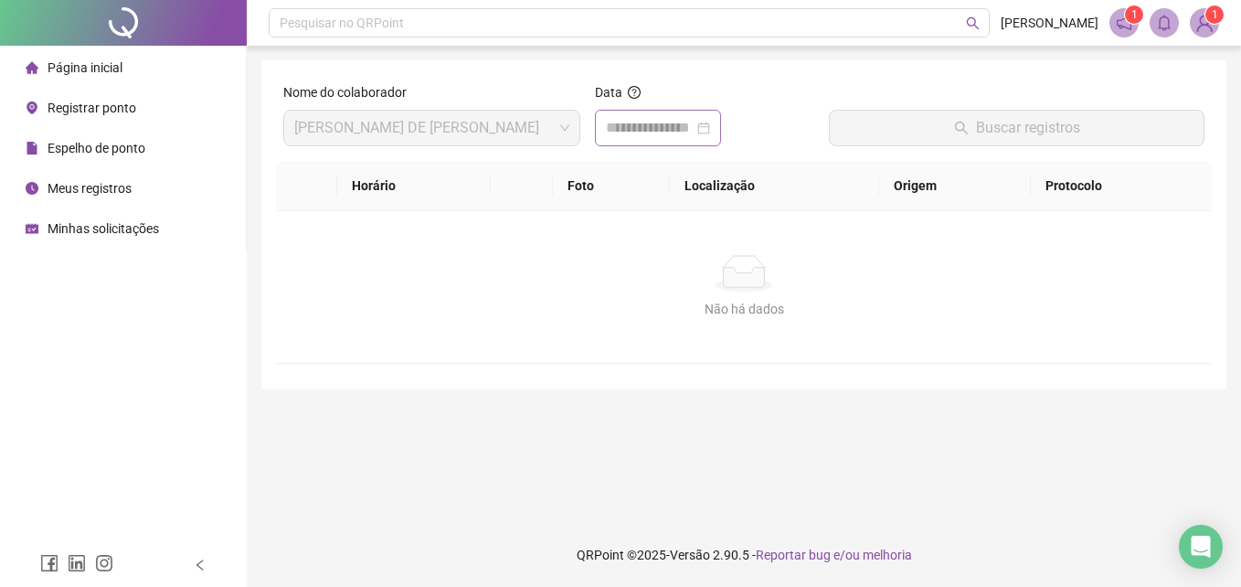
click at [710, 126] on div at bounding box center [658, 128] width 104 height 22
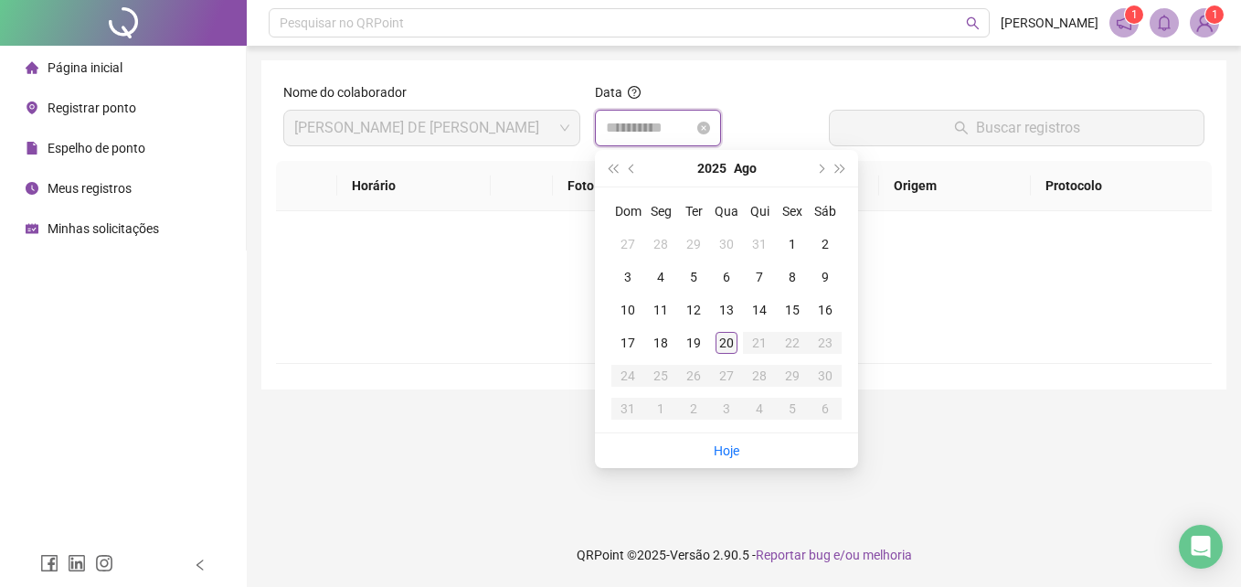
type input "**********"
click at [728, 338] on div "20" at bounding box center [727, 343] width 22 height 22
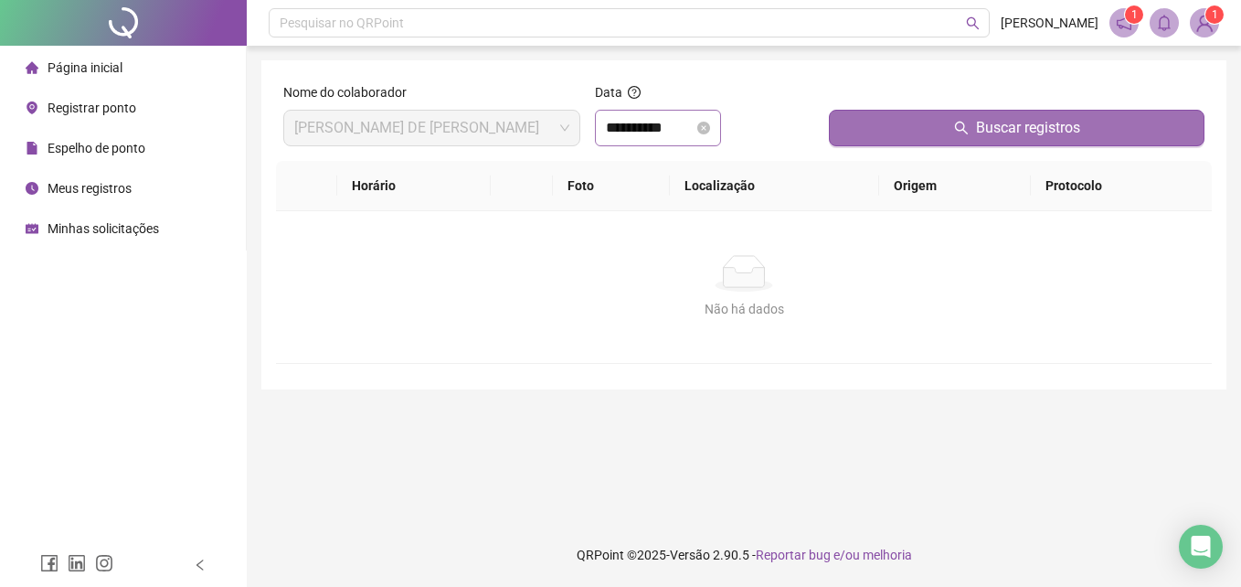
click at [964, 139] on button "Buscar registros" at bounding box center [1017, 128] width 376 height 37
